Goal: Task Accomplishment & Management: Manage account settings

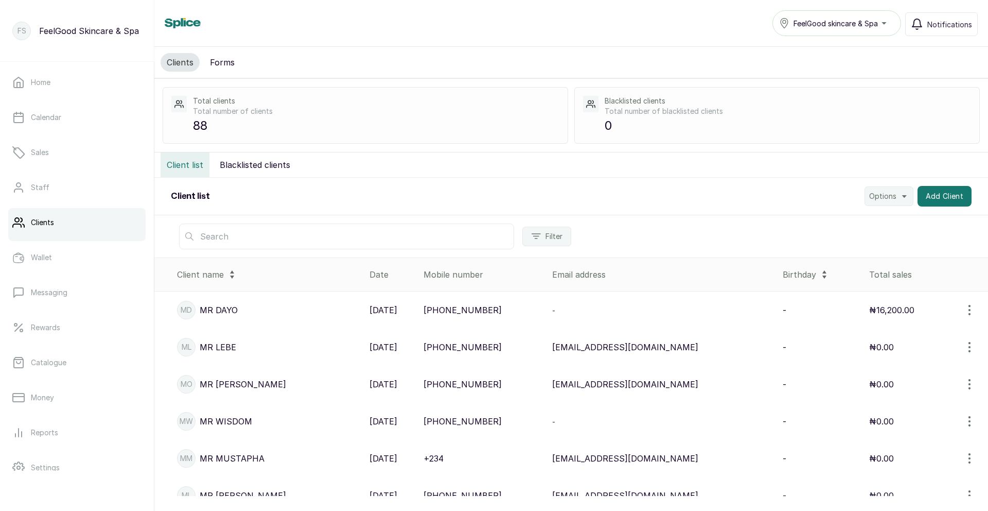
click at [470, 240] on input "text" at bounding box center [346, 236] width 335 height 26
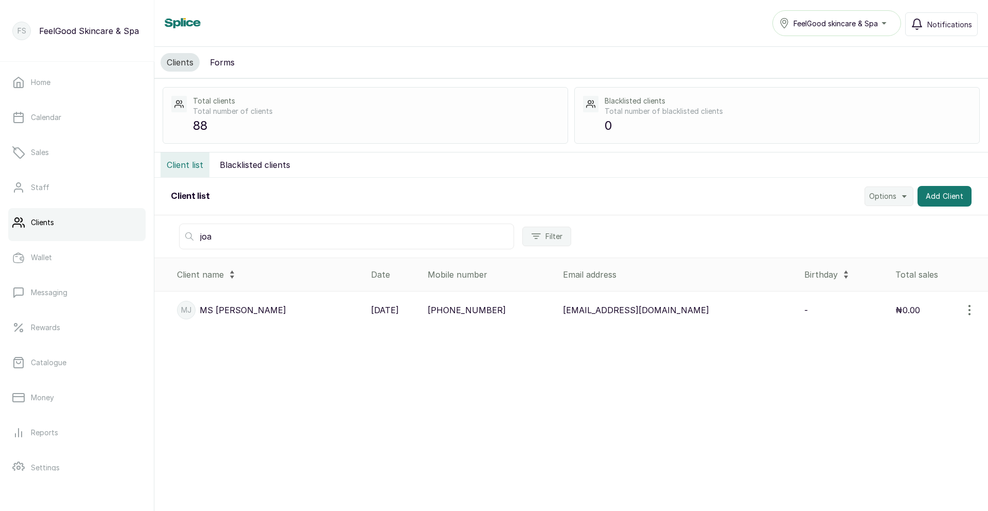
type input "joa"
click at [971, 308] on icon "button" at bounding box center [969, 310] width 12 height 12
click at [927, 362] on span "Edit" at bounding box center [926, 359] width 99 height 12
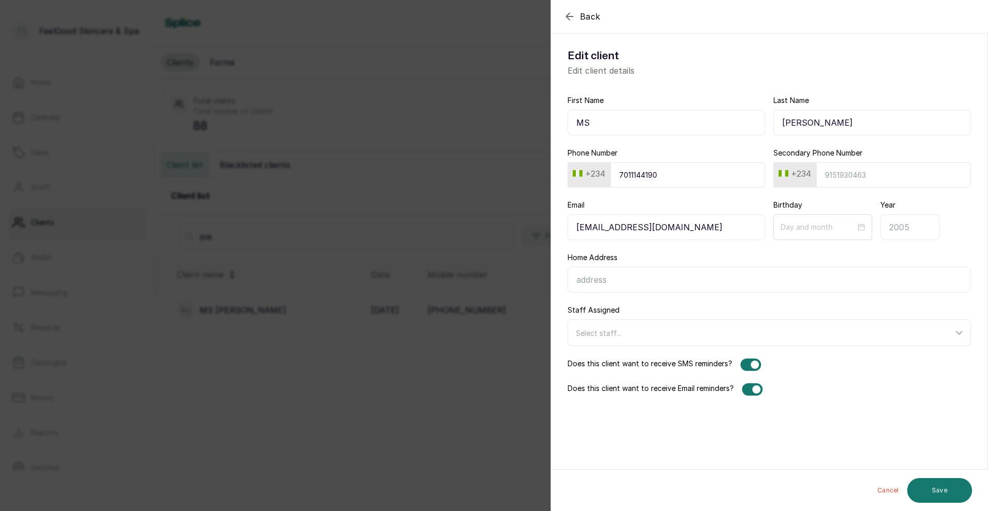
click at [812, 122] on input "[PERSON_NAME]" at bounding box center [872, 123] width 198 height 26
click at [682, 123] on input "MS" at bounding box center [667, 123] width 198 height 26
type input "MS [PERSON_NAME]"
click at [830, 126] on input "[PERSON_NAME]" at bounding box center [872, 123] width 198 height 26
drag, startPoint x: 830, startPoint y: 126, endPoint x: 770, endPoint y: 124, distance: 59.7
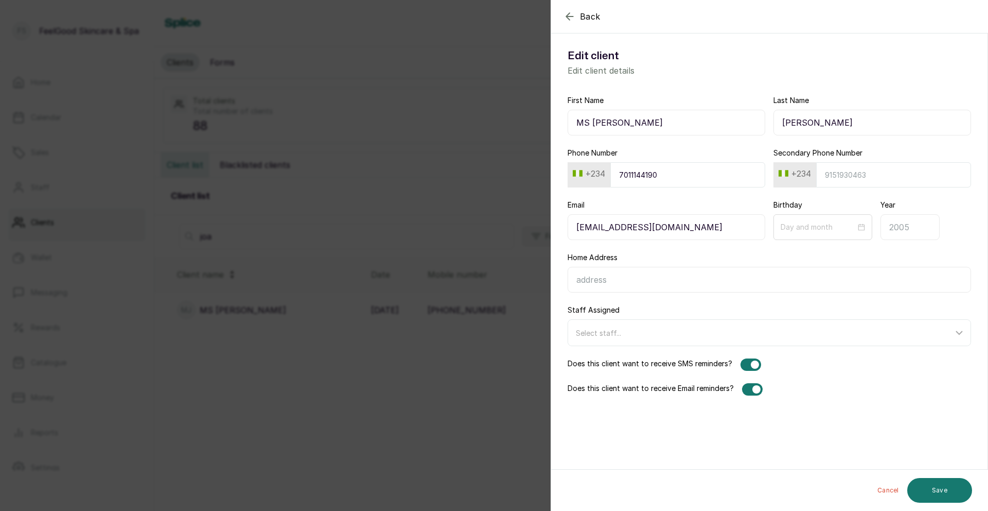
click at [770, 124] on div "First Name MS [PERSON_NAME] Name [PERSON_NAME]" at bounding box center [769, 115] width 403 height 40
type input "EKPEN"
click at [953, 485] on button "Save" at bounding box center [939, 490] width 65 height 25
